Goal: Task Accomplishment & Management: Complete application form

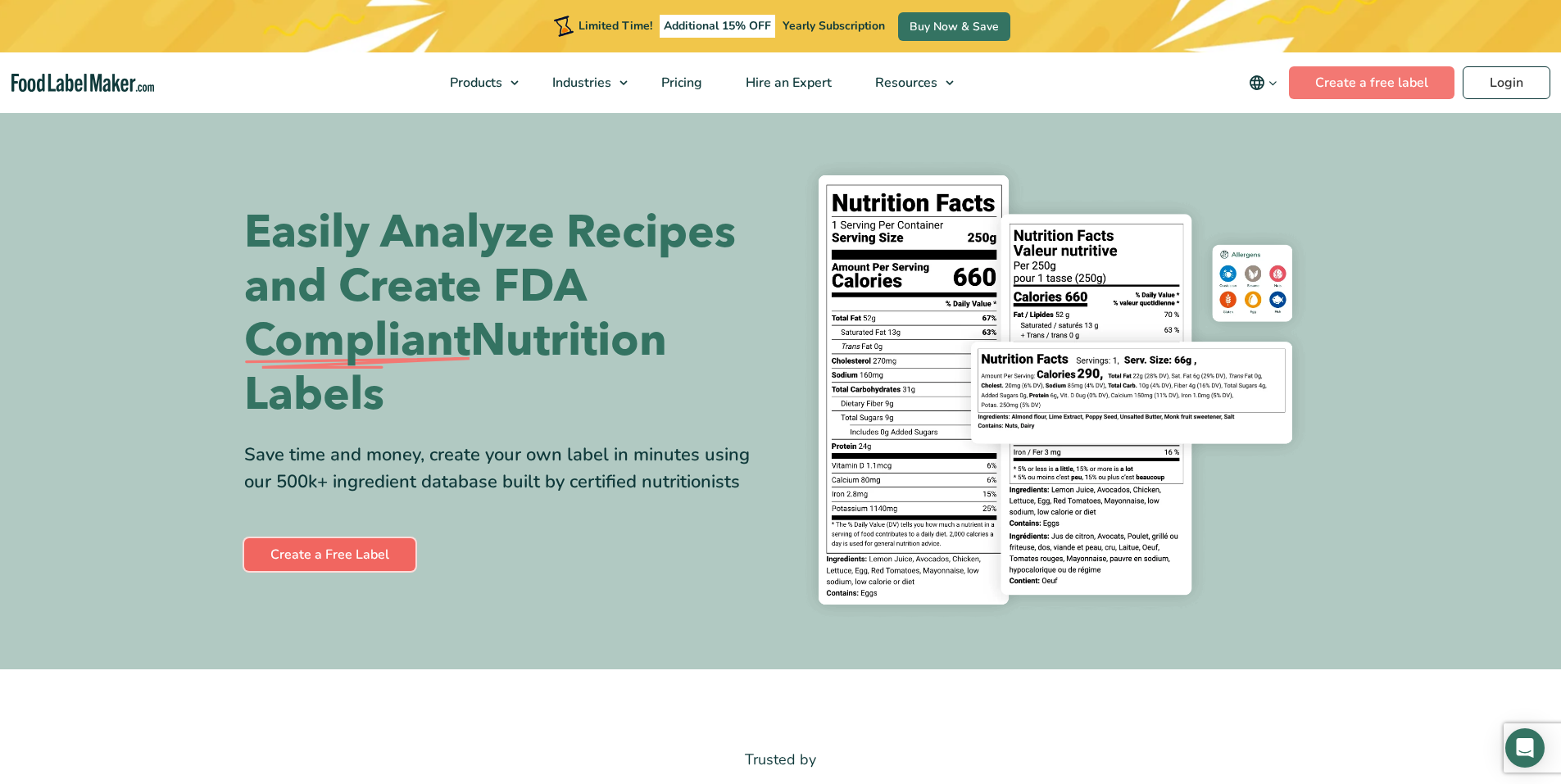
click at [384, 552] on link "Create a Free Label" at bounding box center [330, 554] width 171 height 33
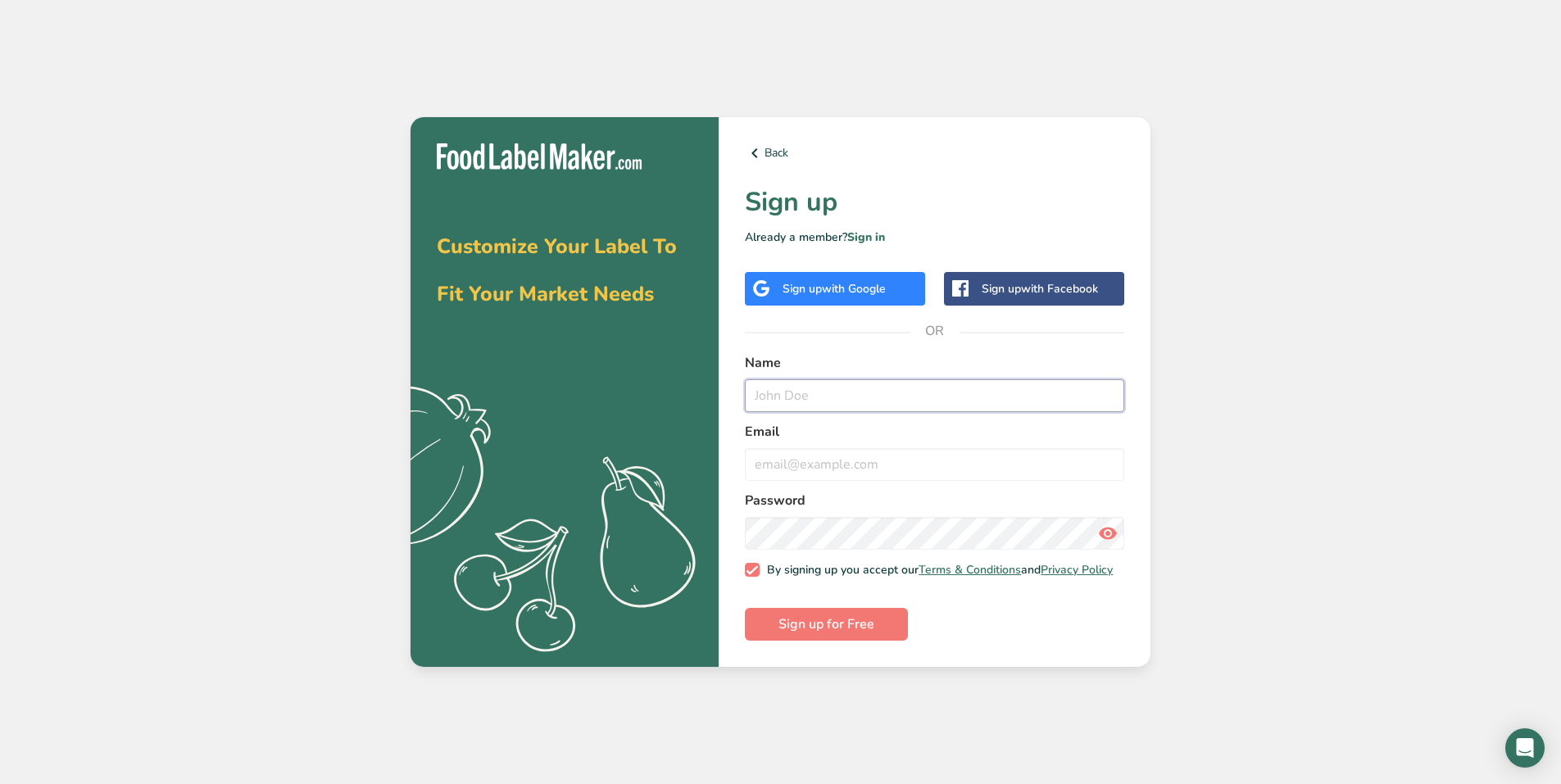
click at [799, 395] on input "text" at bounding box center [935, 395] width 379 height 33
type input "[PERSON_NAME]"
type input "[EMAIL_ADDRESS][DOMAIN_NAME]"
click at [1113, 531] on icon at bounding box center [1108, 533] width 19 height 30
click at [849, 624] on span "Sign up for Free" at bounding box center [826, 623] width 96 height 19
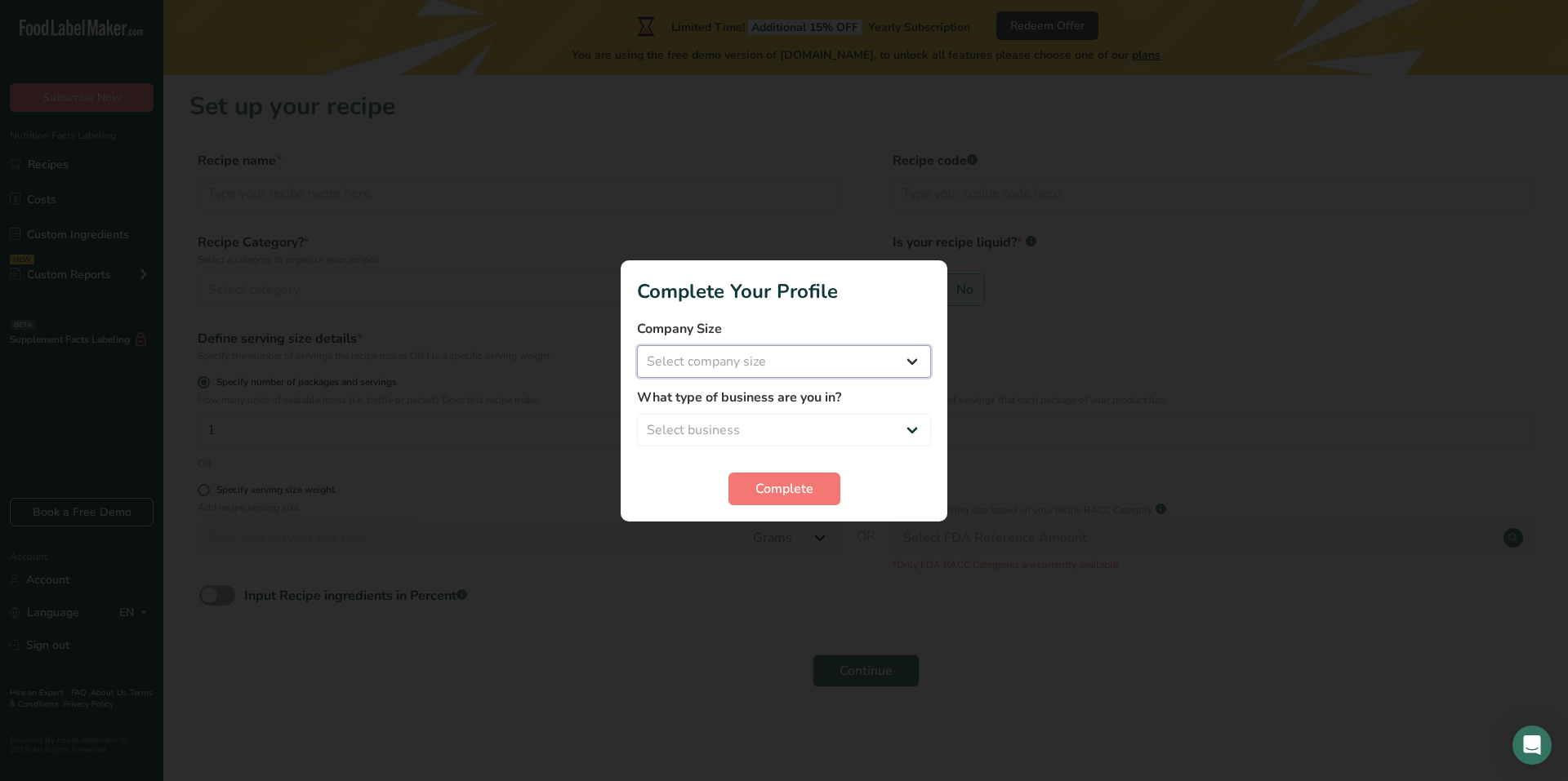
click at [814, 361] on select "Select company size Fewer than 10 Employees 10 to 50 Employees 51 to 500 Employ…" at bounding box center [784, 361] width 294 height 33
select select "1"
click at [637, 345] on select "Select company size Fewer than 10 Employees 10 to 50 Employees 51 to 500 Employ…" at bounding box center [784, 361] width 294 height 33
click at [793, 423] on select "Select business Packaged Food Manufacturer Restaurant & Cafe Bakery Meal Plans …" at bounding box center [784, 430] width 294 height 33
select select "7"
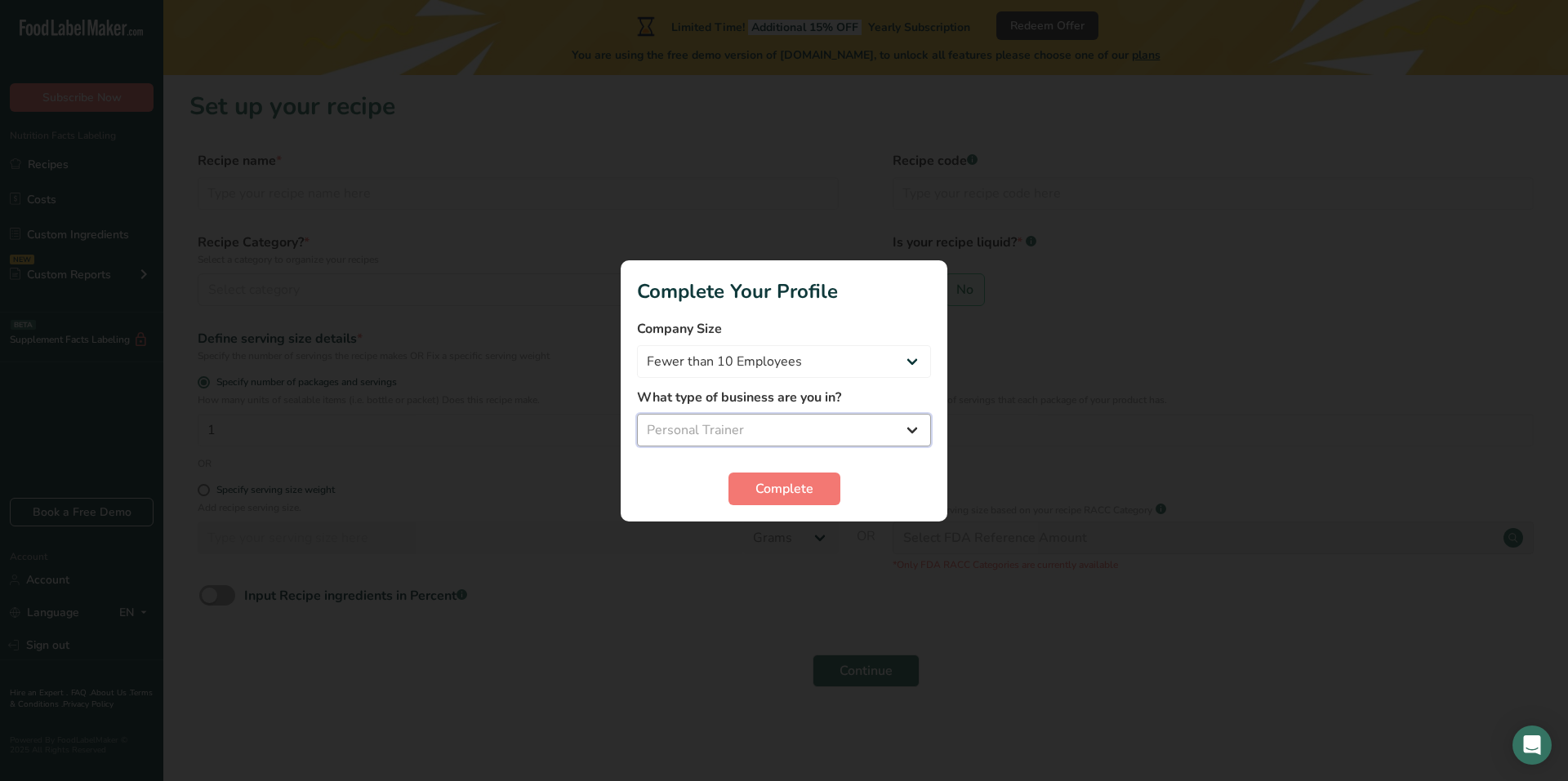
click at [637, 414] on select "Select business Packaged Food Manufacturer Restaurant & Cafe Bakery Meal Plans …" at bounding box center [784, 430] width 294 height 33
click at [789, 489] on span "Complete" at bounding box center [784, 489] width 58 height 19
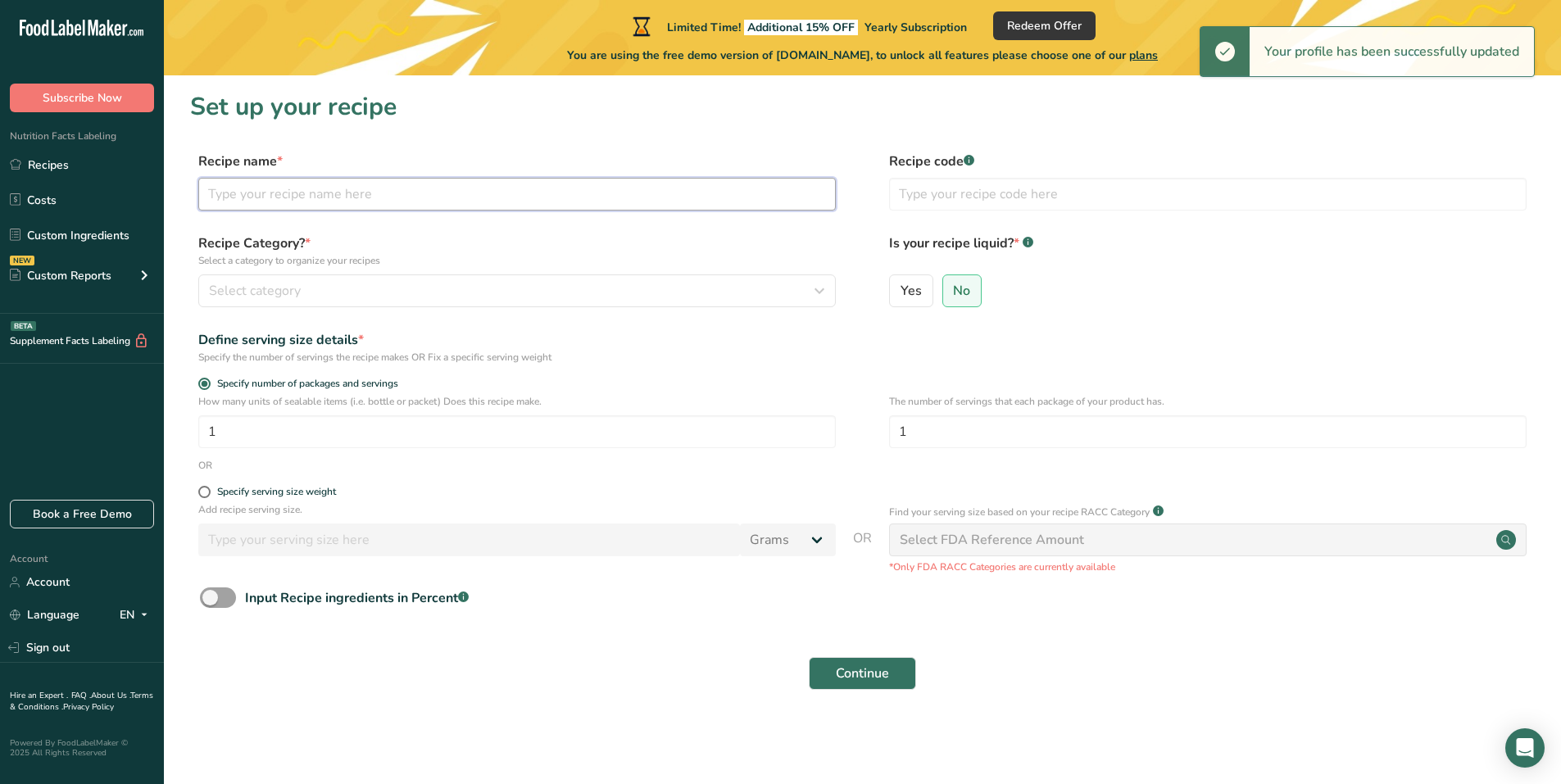
click at [288, 185] on input "text" at bounding box center [517, 194] width 638 height 33
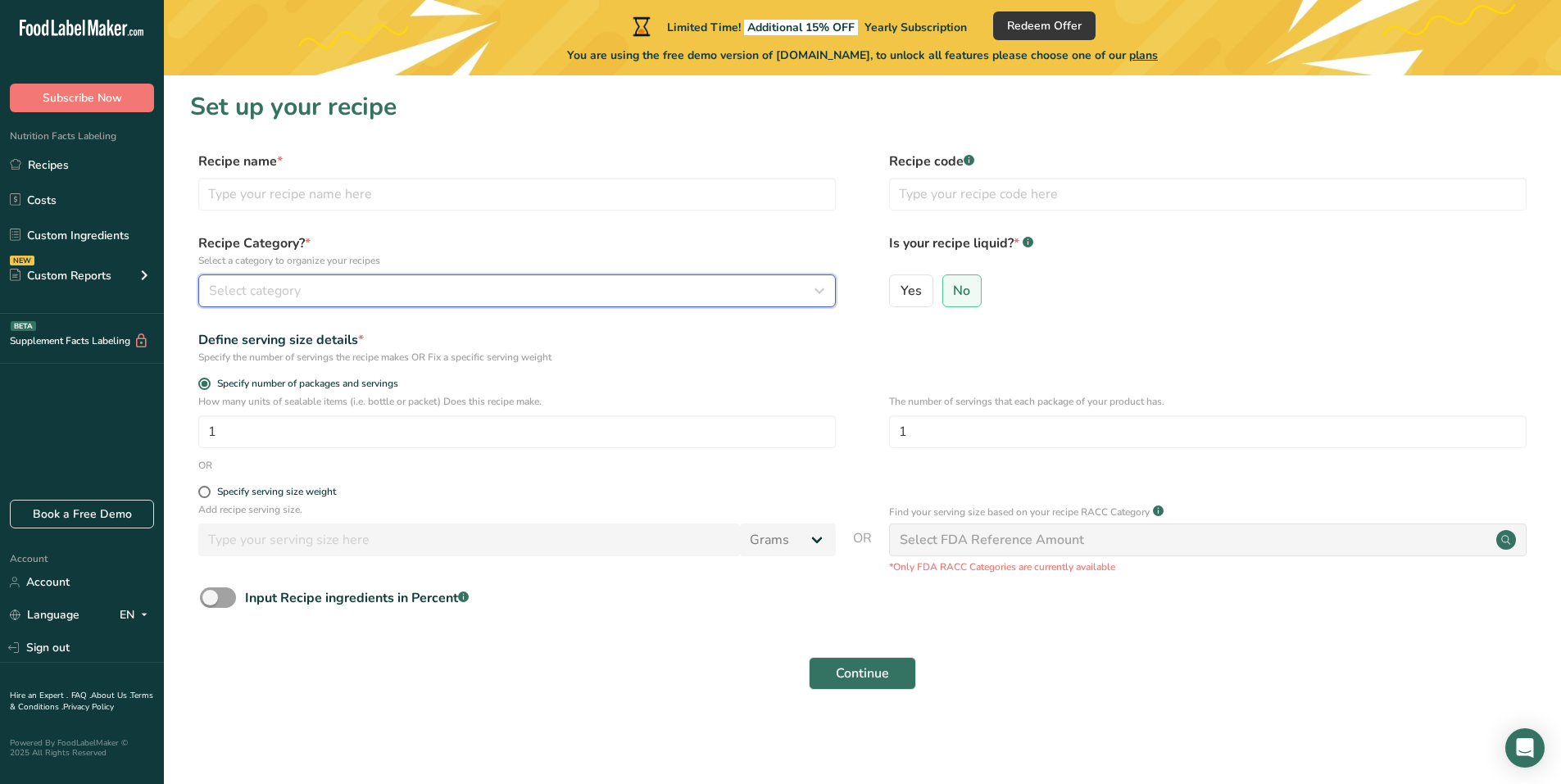
click at [326, 286] on div "Select category" at bounding box center [512, 290] width 607 height 19
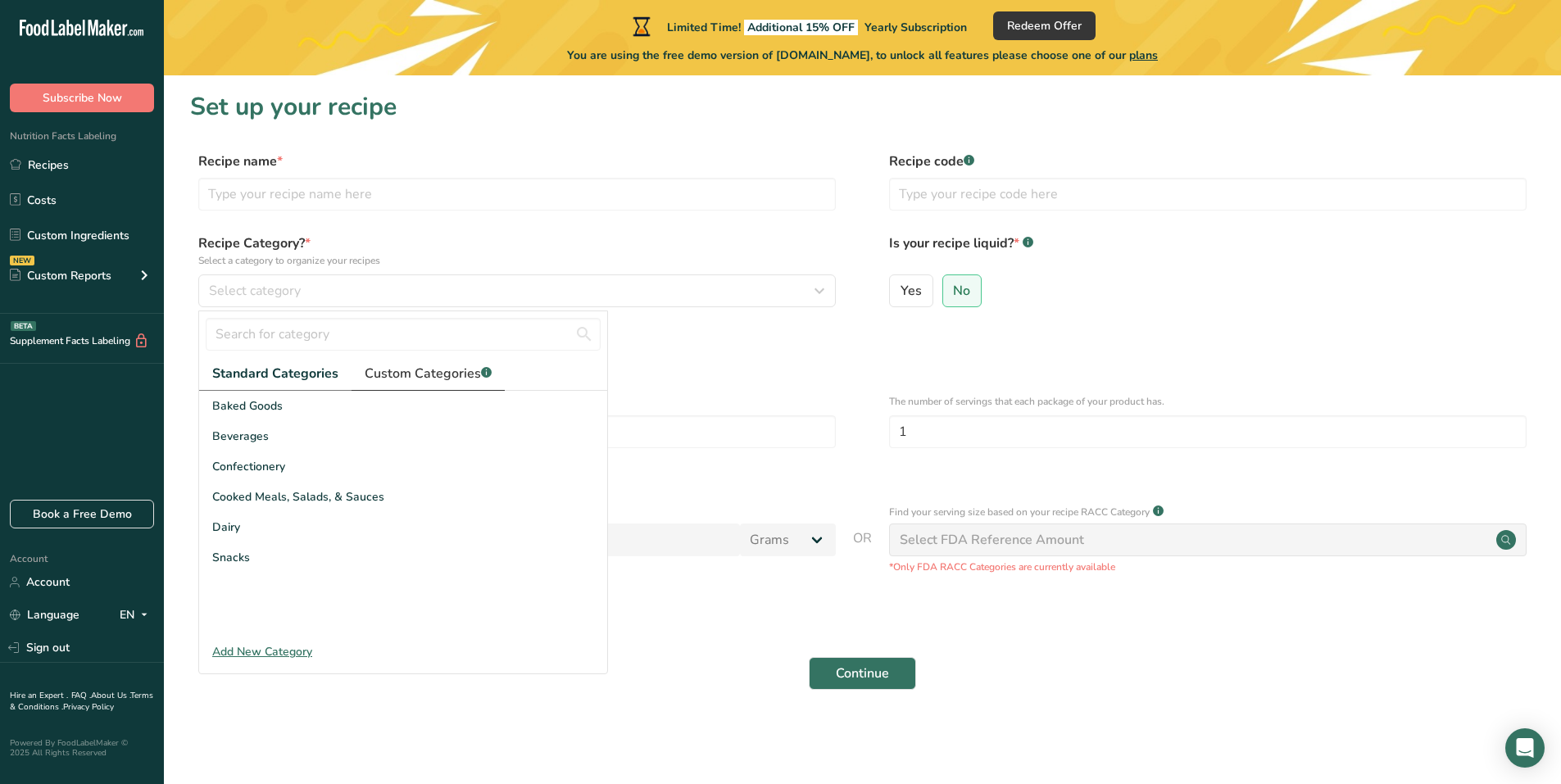
click at [427, 378] on span "Custom Categories .a-a{fill:#347362;}.b-a{fill:#fff;}" at bounding box center [428, 373] width 127 height 19
click at [284, 655] on div "Add New Category" at bounding box center [403, 651] width 408 height 17
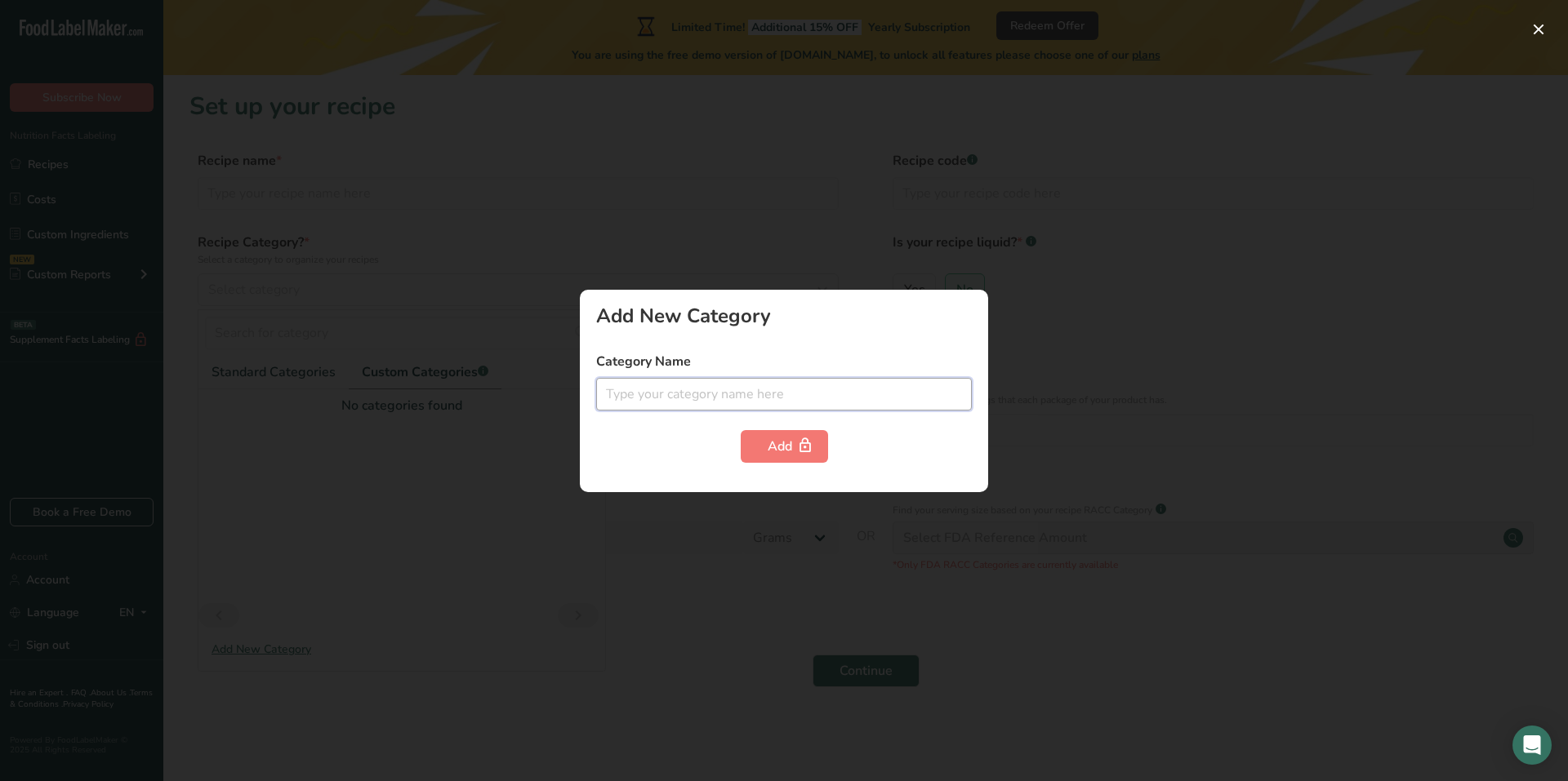
click at [722, 402] on input "text" at bounding box center [784, 393] width 376 height 33
type input "Nutritional Beverage"
click at [765, 442] on button "Add" at bounding box center [785, 446] width 88 height 33
click at [360, 452] on div at bounding box center [784, 390] width 1568 height 781
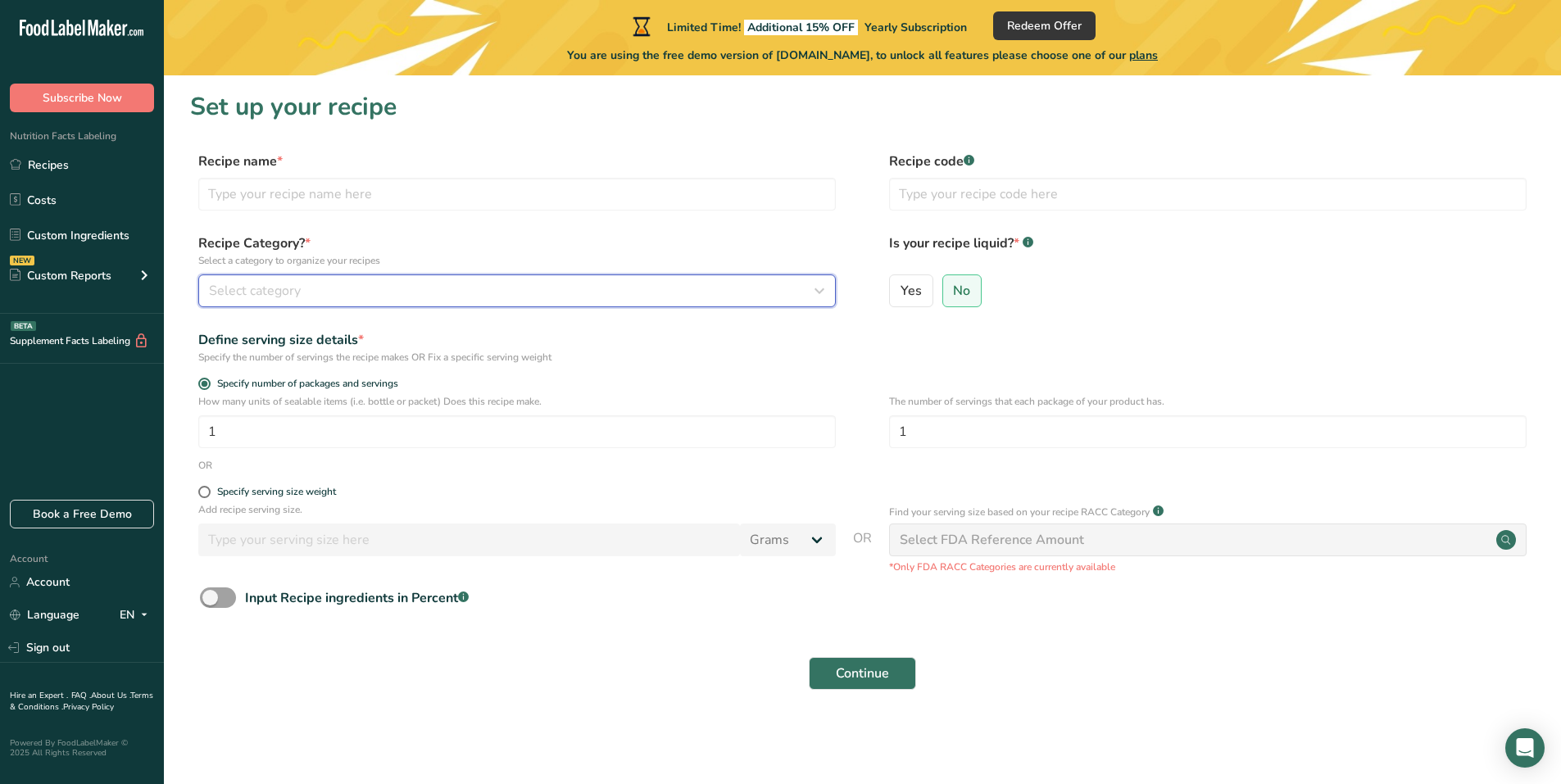
click at [495, 292] on div "Select category" at bounding box center [512, 290] width 607 height 19
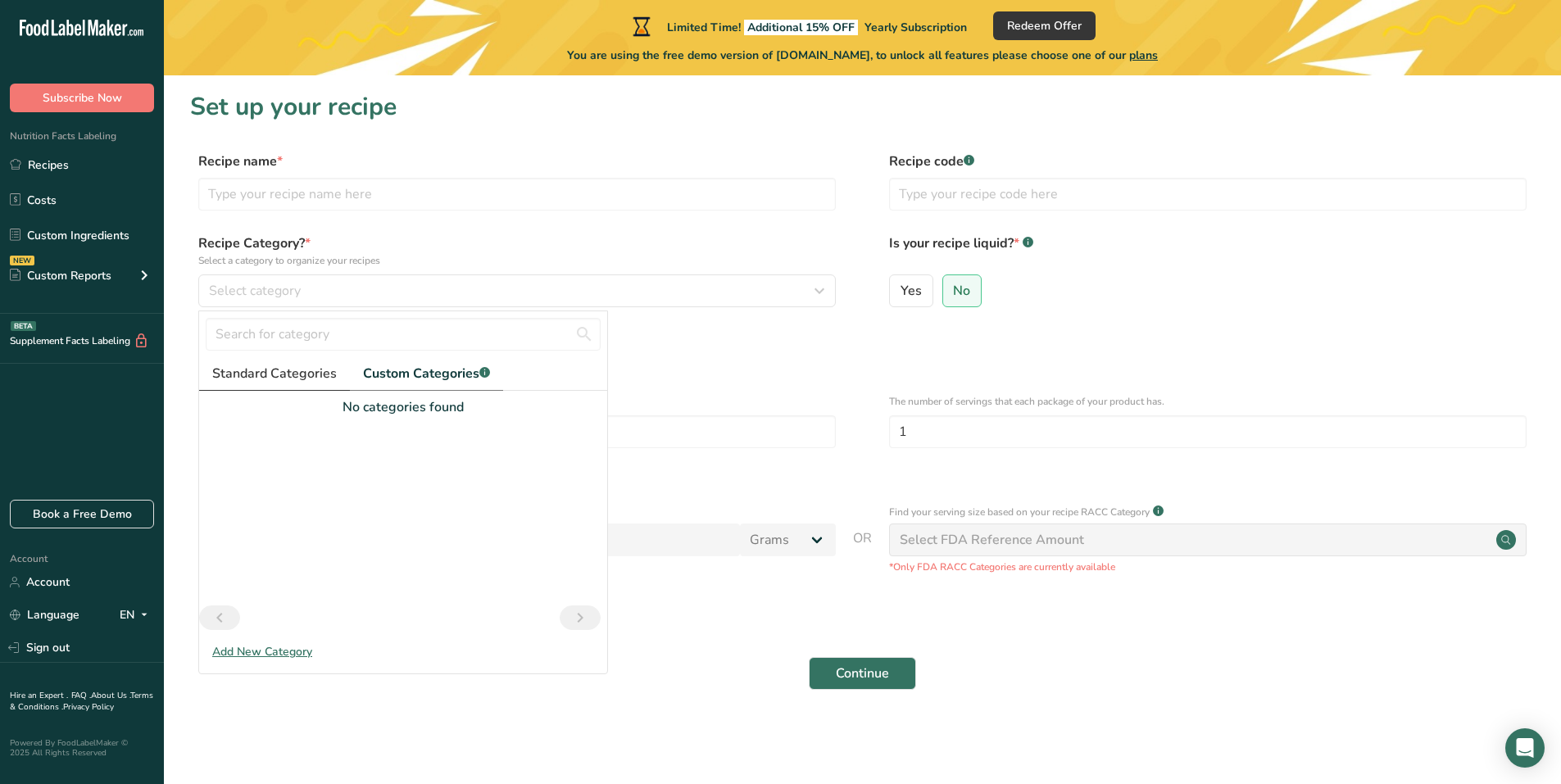
click at [323, 369] on span "Standard Categories" at bounding box center [274, 373] width 124 height 19
click at [406, 259] on p "Select a category to organize your recipes" at bounding box center [517, 260] width 638 height 14
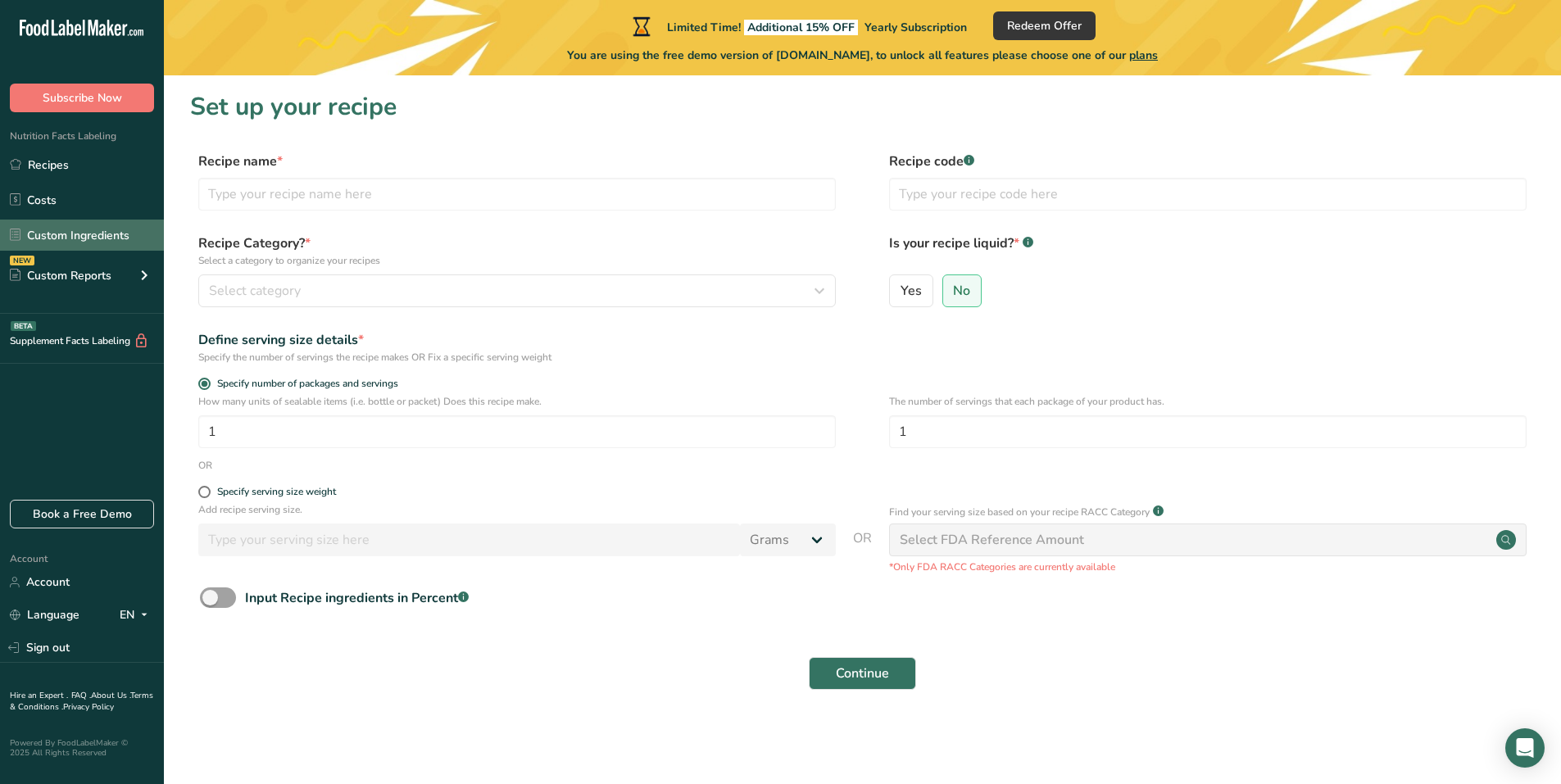
click at [90, 225] on link "Custom Ingredients" at bounding box center [82, 235] width 164 height 31
